Goal: Task Accomplishment & Management: Complete application form

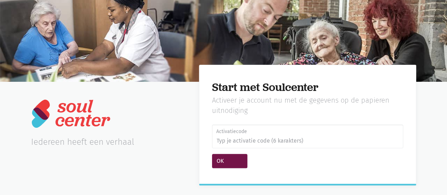
scroll to position [20, 0]
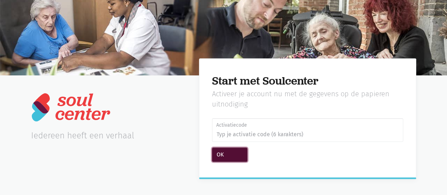
click at [229, 155] on button "OK" at bounding box center [229, 154] width 35 height 14
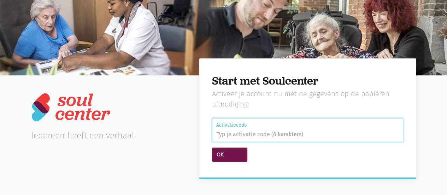
click at [242, 137] on input "Activatiecode" at bounding box center [307, 130] width 191 height 24
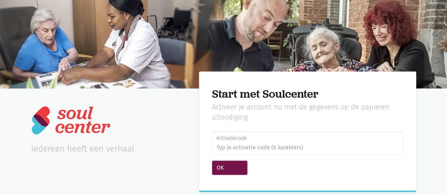
scroll to position [0, 0]
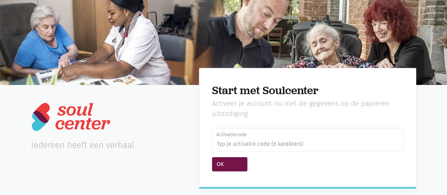
scroll to position [20, 0]
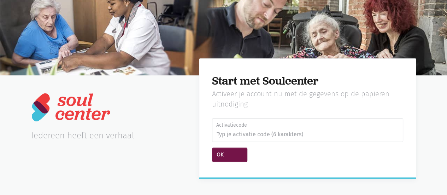
click at [396, 109] on p "Activeer je account nu met de gegevens op de papieren uitnodiging" at bounding box center [307, 99] width 191 height 21
